Goal: Entertainment & Leisure: Consume media (video, audio)

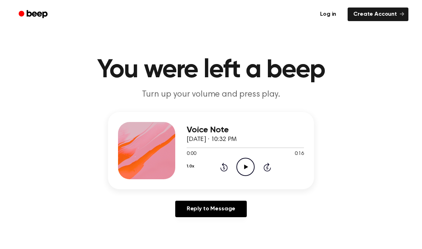
click at [333, 11] on link "Log in" at bounding box center [328, 14] width 30 height 16
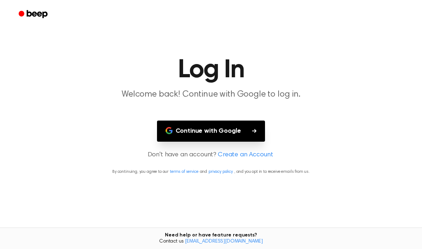
click at [252, 130] on icon "button" at bounding box center [254, 131] width 4 height 4
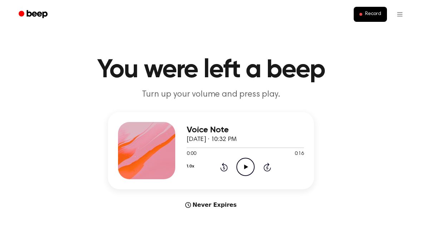
click at [244, 163] on icon "Play Audio" at bounding box center [245, 167] width 18 height 18
click at [388, 30] on div "Settings" at bounding box center [385, 32] width 44 height 12
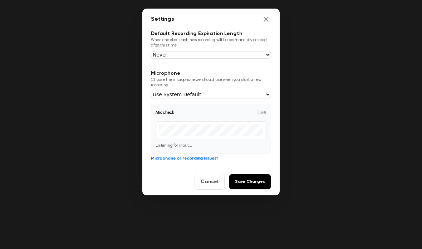
click at [218, 213] on div at bounding box center [211, 124] width 422 height 249
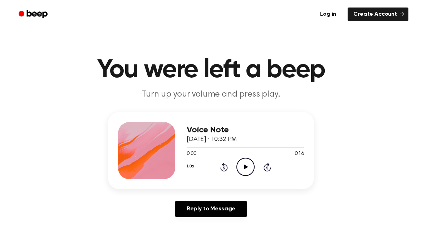
click at [338, 19] on link "Log in" at bounding box center [328, 14] width 30 height 16
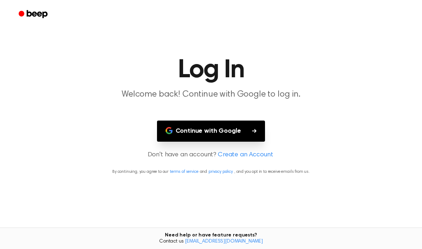
click at [234, 132] on button "Continue with Google" at bounding box center [211, 131] width 108 height 21
click at [219, 134] on button "Continue with Google" at bounding box center [211, 131] width 108 height 21
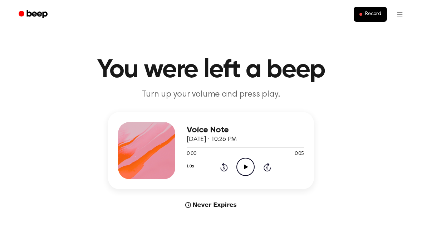
click at [246, 166] on icon "Play Audio" at bounding box center [245, 167] width 18 height 18
click at [244, 166] on icon at bounding box center [246, 166] width 4 height 5
click at [247, 170] on icon "Play Audio" at bounding box center [245, 167] width 18 height 18
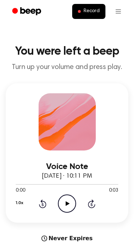
click at [63, 205] on icon "Play Audio" at bounding box center [67, 204] width 18 height 18
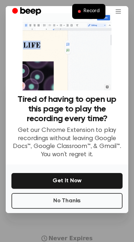
click at [69, 189] on button "Get It Now" at bounding box center [66, 181] width 111 height 16
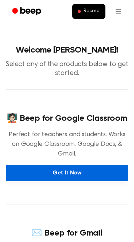
click at [73, 165] on link "Get It Now" at bounding box center [67, 173] width 123 height 16
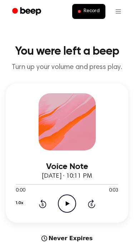
click at [67, 203] on icon at bounding box center [68, 203] width 4 height 5
click at [71, 205] on icon "Play Audio" at bounding box center [67, 204] width 18 height 18
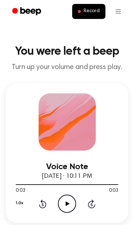
click at [6, 99] on div "Voice Note [DATE] · 10:11 PM 0:03 0:03 Your browser does not support the [objec…" at bounding box center [67, 152] width 123 height 139
click at [9, 99] on div "Voice Note [DATE] · 10:11 PM 0:03 0:03 Your browser does not support the [objec…" at bounding box center [67, 152] width 123 height 139
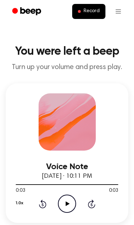
click at [121, 211] on div "Voice Note [DATE] · 10:11 PM 0:03 0:03 Your browser does not support the [objec…" at bounding box center [67, 152] width 123 height 139
